Goal: Task Accomplishment & Management: Use online tool/utility

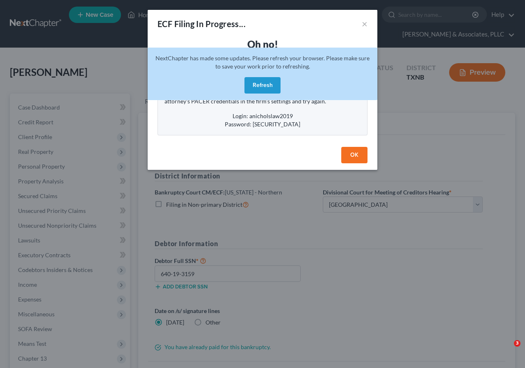
select select "3"
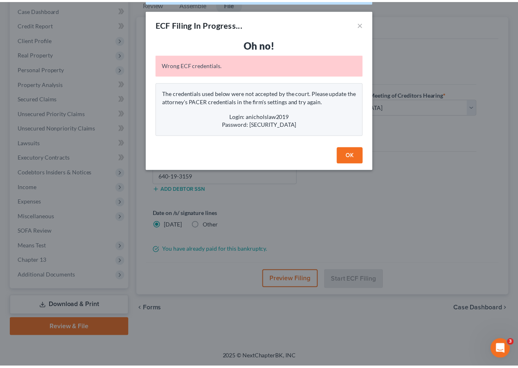
scroll to position [1, 0]
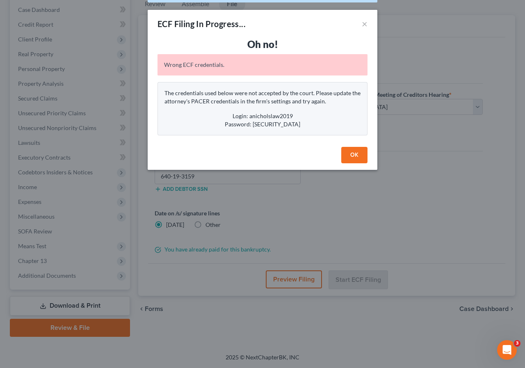
click at [355, 154] on button "OK" at bounding box center [354, 155] width 26 height 16
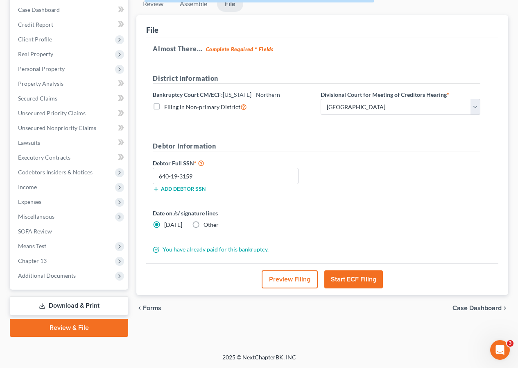
scroll to position [0, 0]
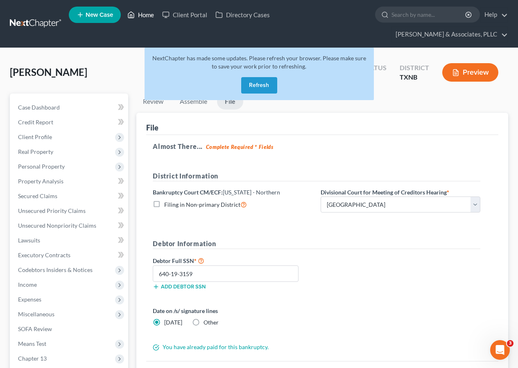
click at [146, 14] on link "Home" at bounding box center [140, 14] width 35 height 15
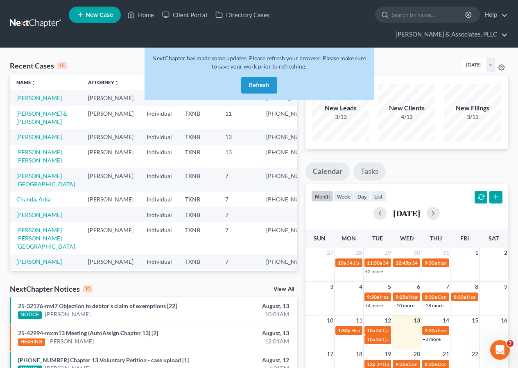
click at [369, 171] on link "Tasks" at bounding box center [370, 171] width 32 height 18
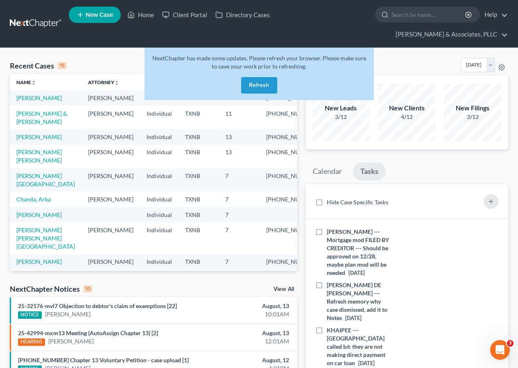
click at [257, 84] on button "Refresh" at bounding box center [259, 85] width 36 height 16
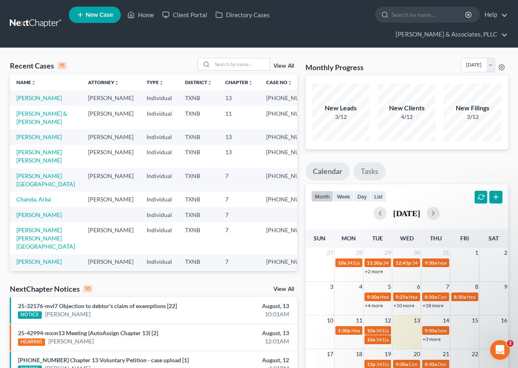
click at [367, 173] on link "Tasks" at bounding box center [370, 171] width 32 height 18
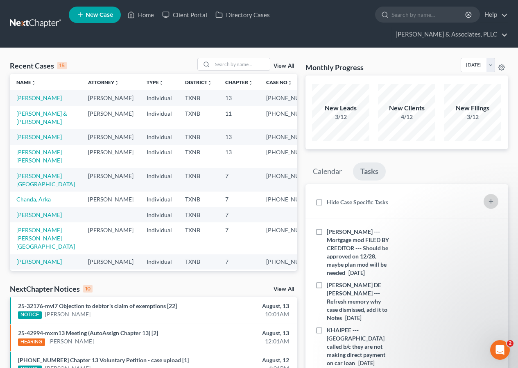
click at [492, 198] on icon "button" at bounding box center [491, 201] width 7 height 7
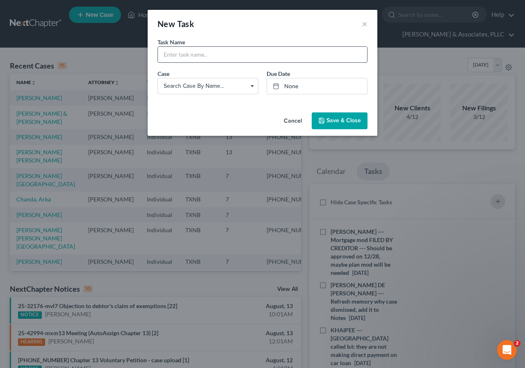
click at [185, 53] on input "text" at bounding box center [262, 55] width 209 height 16
type input "[PERSON_NAME] --- File response to objection to exemptions HARD DEADLINE"
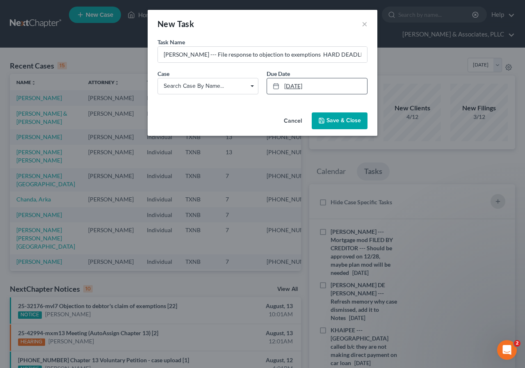
click at [293, 88] on link "[DATE]" at bounding box center [317, 86] width 100 height 16
type input "[DATE]"
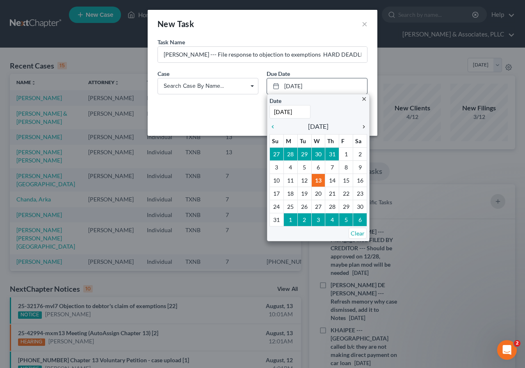
click at [365, 127] on icon "chevron_right" at bounding box center [361, 126] width 11 height 7
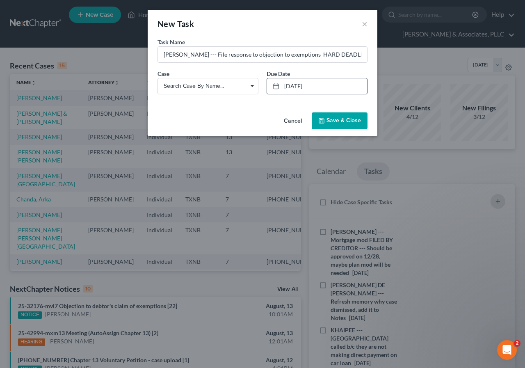
click at [330, 121] on span "Save & Close" at bounding box center [343, 120] width 34 height 7
